Goal: Navigation & Orientation: Find specific page/section

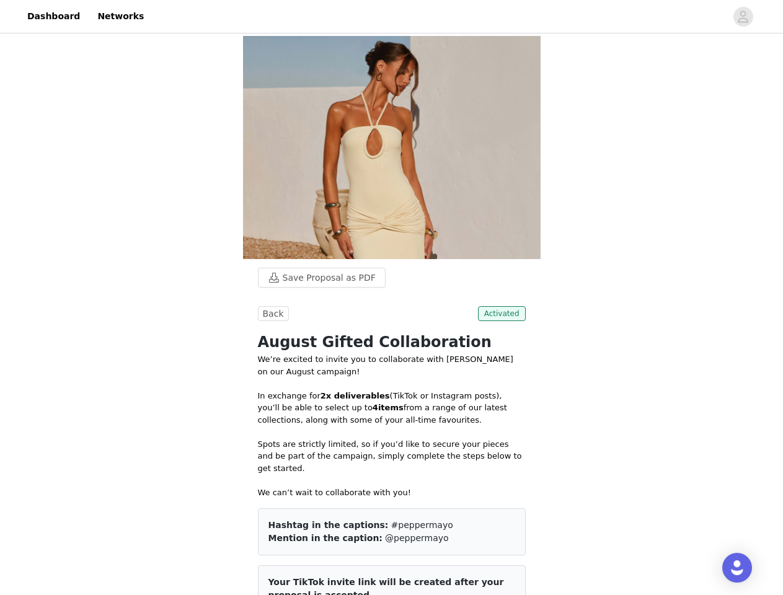
click at [391, 17] on div at bounding box center [438, 16] width 575 height 28
click at [744, 17] on icon "avatar" at bounding box center [743, 17] width 12 height 20
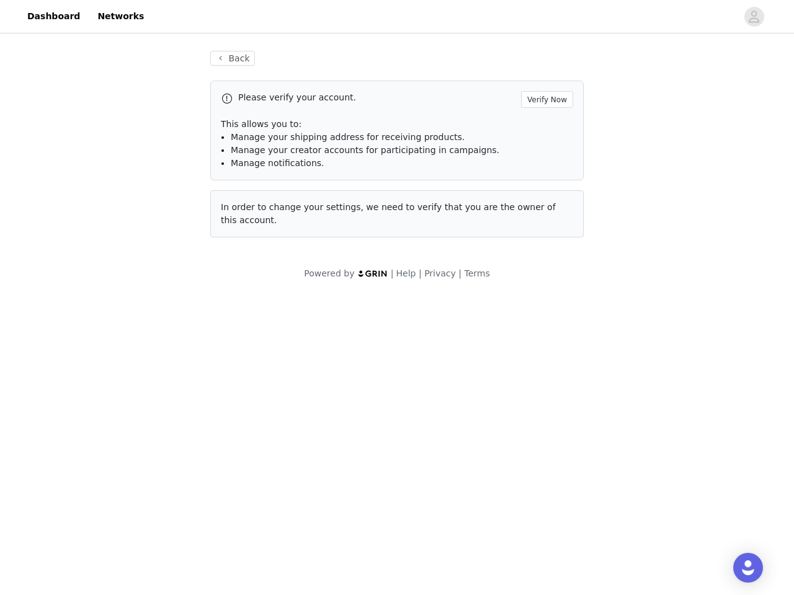
click at [316, 278] on div "Powered by | Help | Privacy | Terms" at bounding box center [397, 281] width 794 height 28
click at [272, 314] on body "Dashboard Networks Back Please verify your account. Verify Now This allows you …" at bounding box center [397, 297] width 794 height 595
click at [504, 314] on body "Dashboard Networks Back Please verify your account. Verify Now This allows you …" at bounding box center [397, 297] width 794 height 595
click at [737, 568] on div "Open Intercom Messenger" at bounding box center [748, 568] width 30 height 30
